Goal: Navigation & Orientation: Find specific page/section

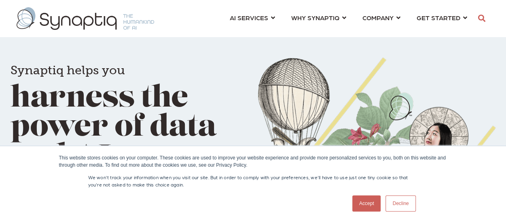
scroll to position [0, 3]
click at [403, 199] on link "Decline" at bounding box center [400, 204] width 30 height 16
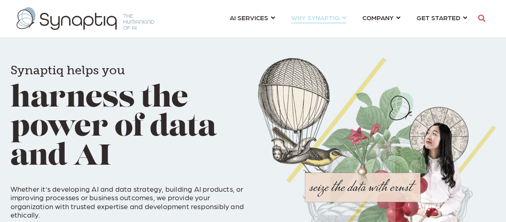
click at [346, 20] on link "WHY SYNAPTIQ ⇲ Dive Into Case Studies Resources Partnerships LEGAL SERVICES Lea…" at bounding box center [318, 17] width 55 height 15
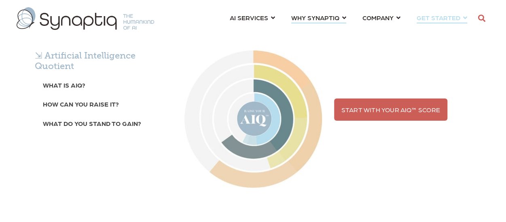
scroll to position [0, 3]
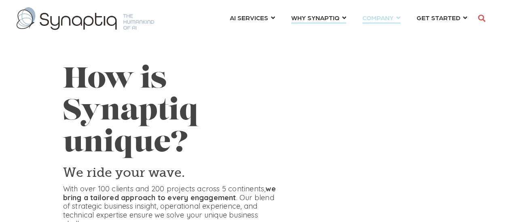
click at [400, 18] on link "COMPANY ⇲ Learn About Us Events Why We Exist How We Work How We Think Careers ⇲…" at bounding box center [381, 17] width 38 height 15
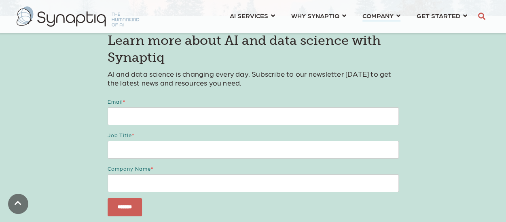
scroll to position [3101, 0]
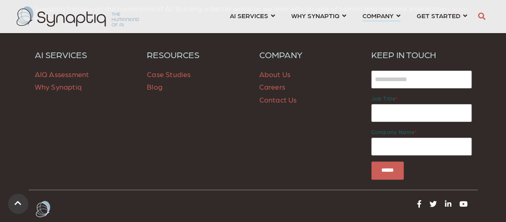
click at [278, 103] on p "About Us Careers Contact Us" at bounding box center [309, 87] width 100 height 38
click at [274, 91] on link "Careers" at bounding box center [272, 87] width 26 height 8
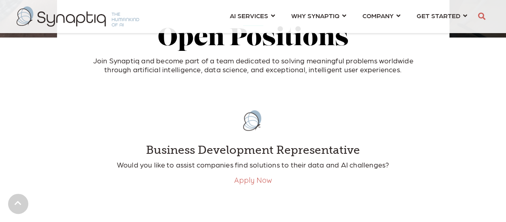
scroll to position [269, 0]
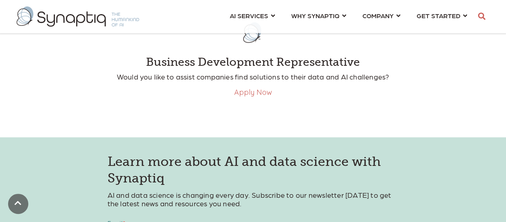
click at [251, 91] on link "Apply Now" at bounding box center [253, 92] width 38 height 9
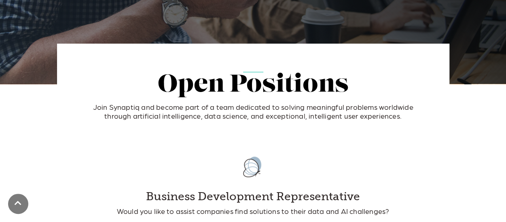
scroll to position [0, 0]
